Goal: Task Accomplishment & Management: Use online tool/utility

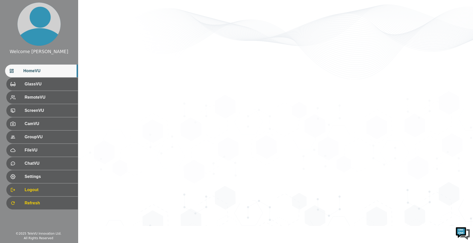
click at [40, 68] on span "HomeVU" at bounding box center [48, 71] width 51 height 6
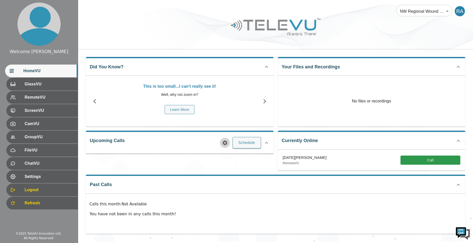
click at [221, 144] on button "button" at bounding box center [225, 143] width 10 height 10
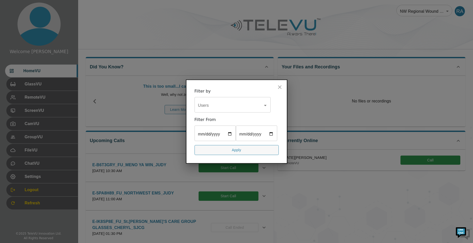
click at [217, 103] on div "Users" at bounding box center [233, 105] width 76 height 14
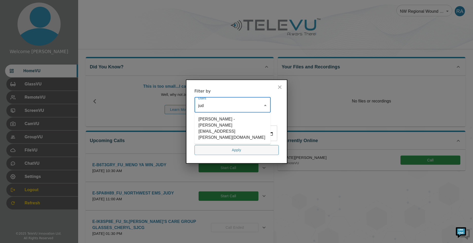
type input "[PERSON_NAME]"
click at [224, 114] on li "[PERSON_NAME] - [PERSON_NAME][EMAIL_ADDRESS][PERSON_NAME][DOMAIN_NAME]" at bounding box center [233, 127] width 76 height 27
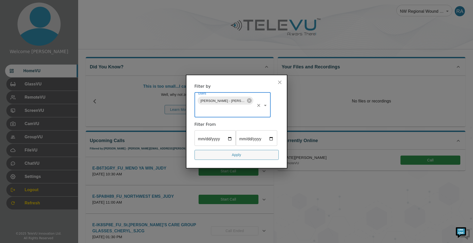
click at [239, 160] on button "Apply" at bounding box center [237, 155] width 84 height 10
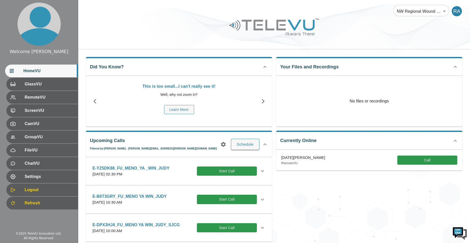
click at [259, 199] on icon at bounding box center [262, 199] width 6 height 6
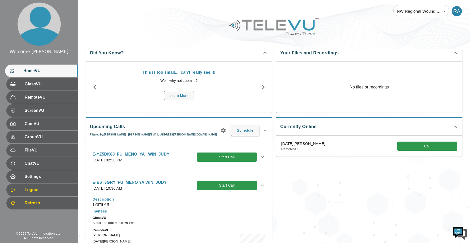
scroll to position [25, 0]
